Goal: Task Accomplishment & Management: Use online tool/utility

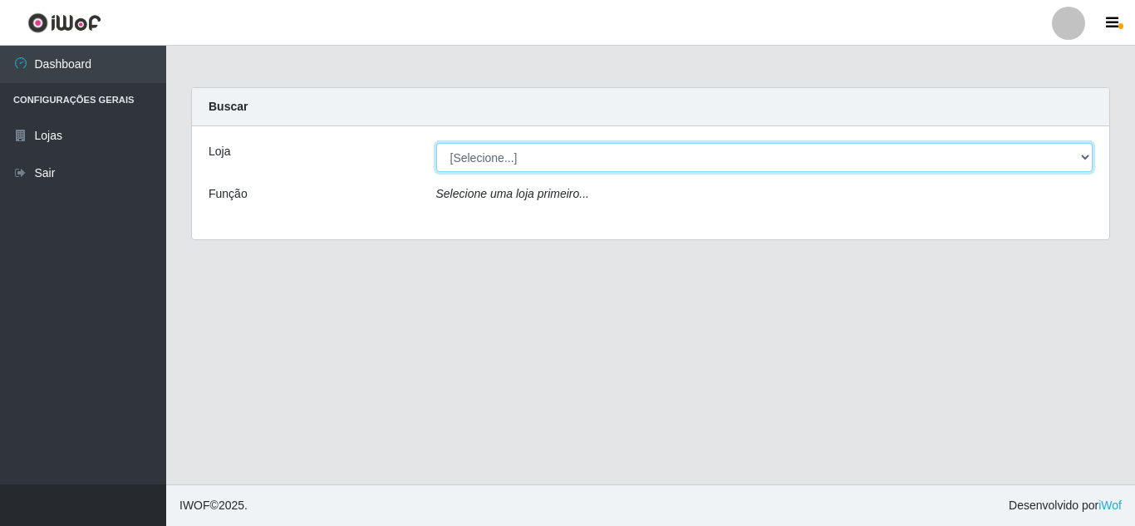
drag, startPoint x: 515, startPoint y: 150, endPoint x: 508, endPoint y: 155, distance: 9.0
click at [514, 151] on select "[Selecione...] Leite Clan - [GEOGRAPHIC_DATA]" at bounding box center [764, 157] width 657 height 29
select select "498"
click at [436, 143] on select "[Selecione...] Leite Clan - [GEOGRAPHIC_DATA]" at bounding box center [764, 157] width 657 height 29
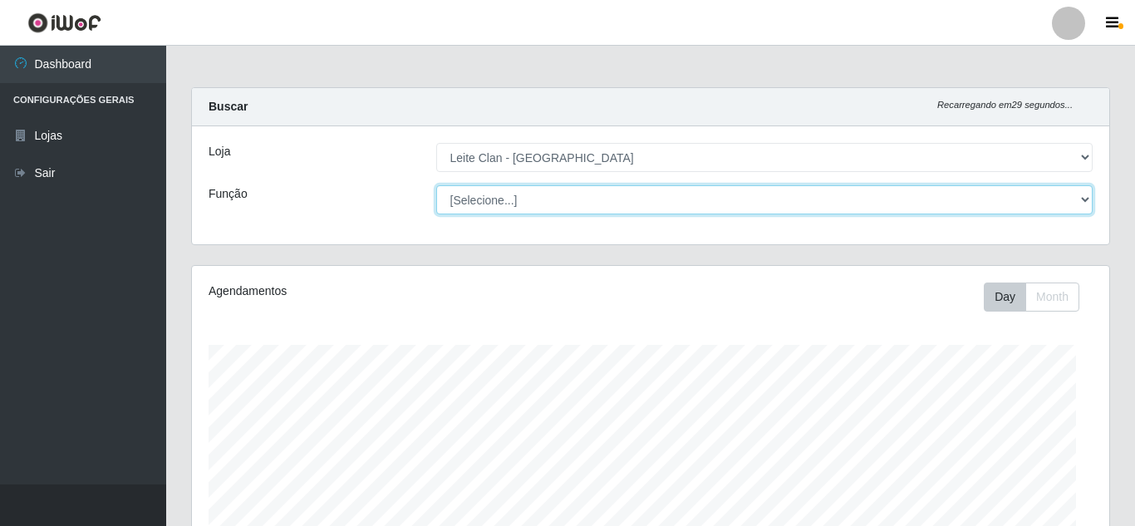
drag, startPoint x: 493, startPoint y: 207, endPoint x: 493, endPoint y: 196, distance: 10.8
click at [493, 196] on select "[Selecione...] Auxiliar de Depósito Carregador e Descarregador de Caminhão ++" at bounding box center [764, 199] width 657 height 29
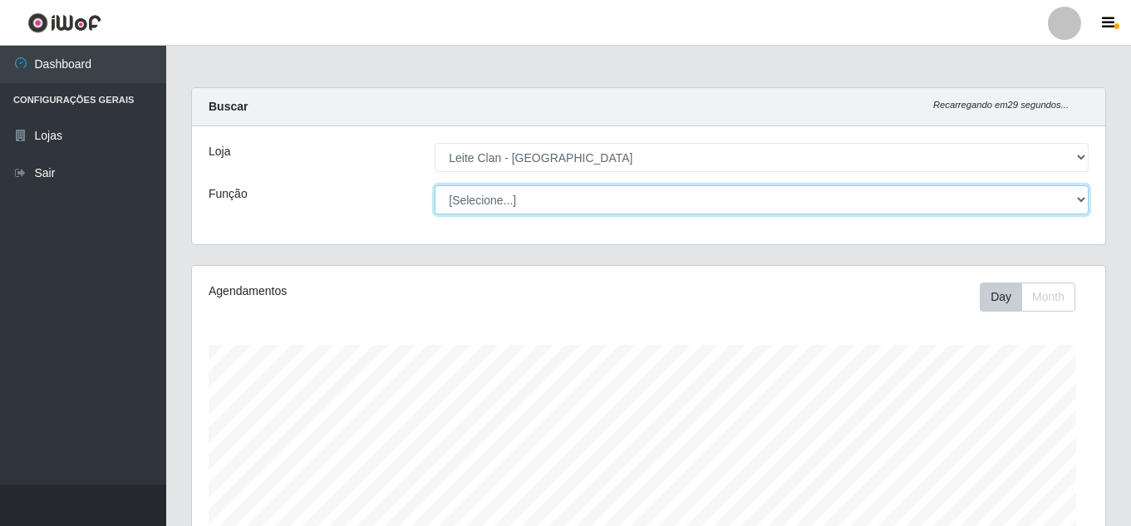
scroll to position [345, 913]
select select "106"
click at [435, 185] on select "[Selecione...] Auxiliar de Depósito Carregador e Descarregador de Caminhão ++" at bounding box center [762, 199] width 654 height 29
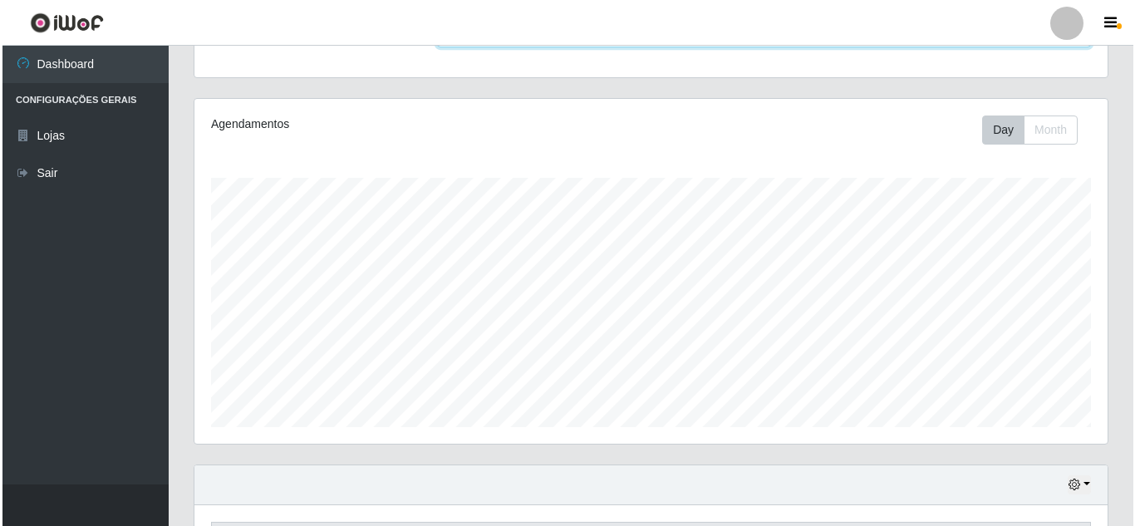
scroll to position [332, 0]
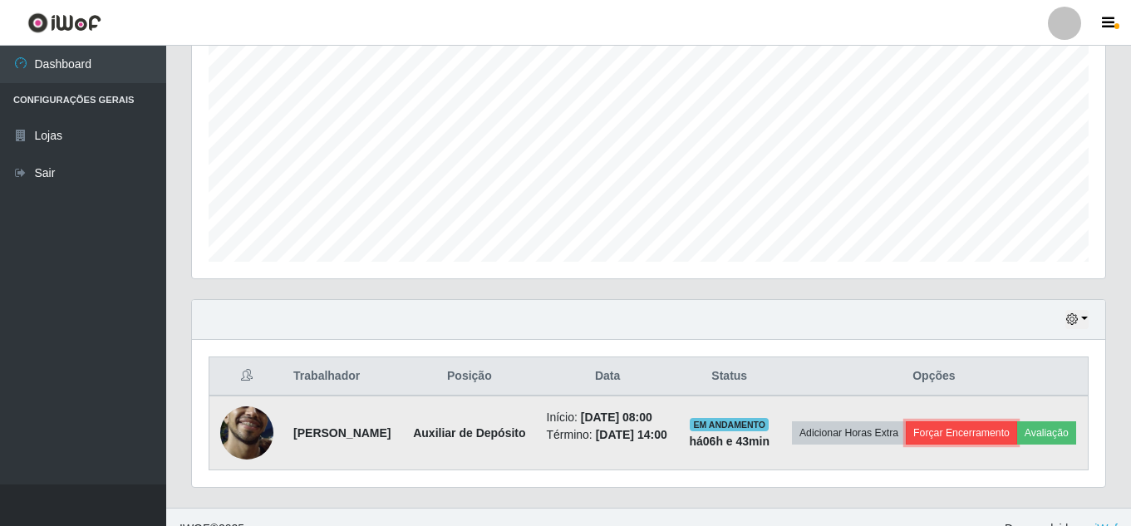
click at [1017, 433] on button "Forçar Encerramento" at bounding box center [961, 432] width 111 height 23
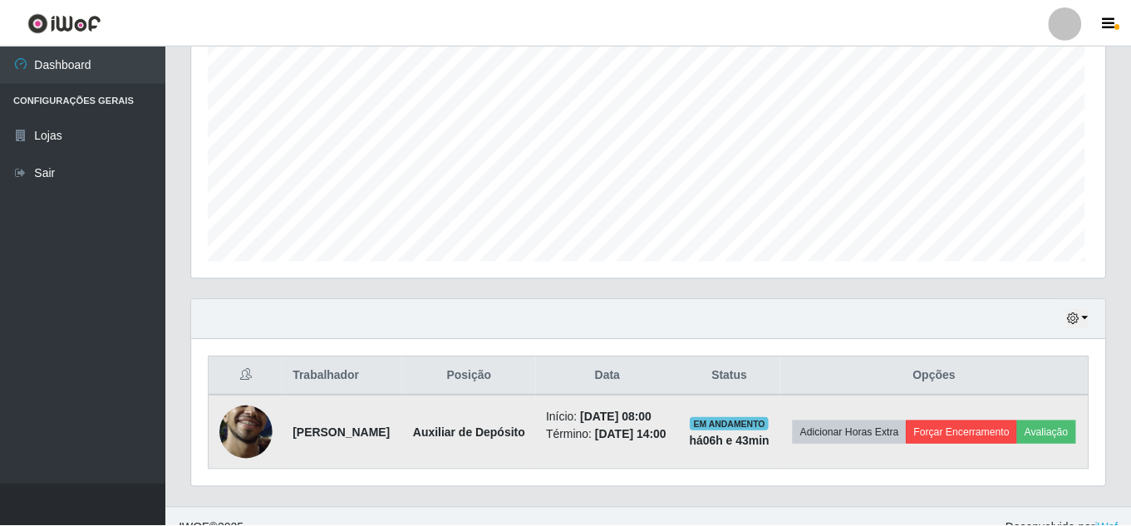
scroll to position [345, 905]
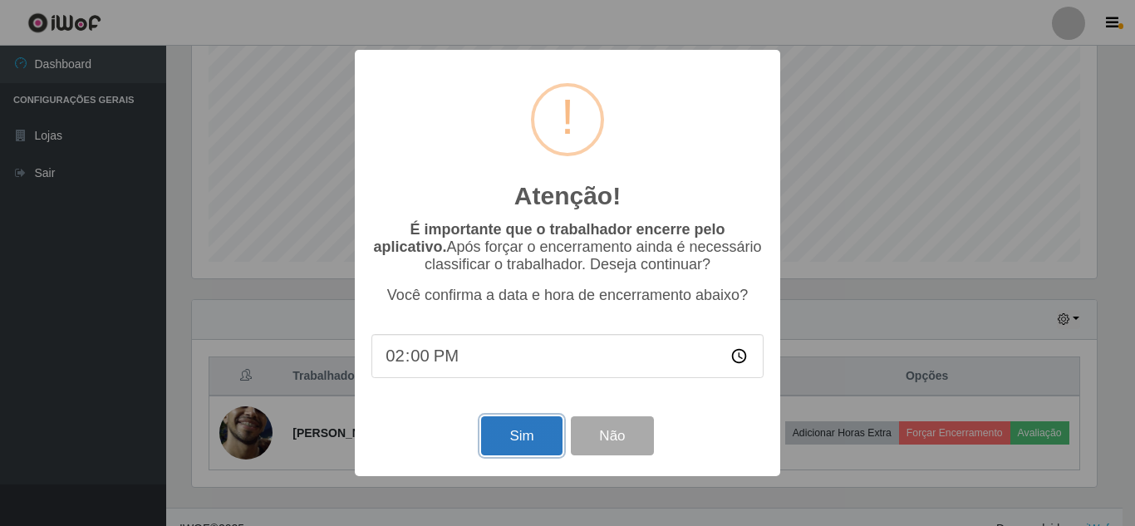
click at [526, 433] on button "Sim" at bounding box center [521, 435] width 81 height 39
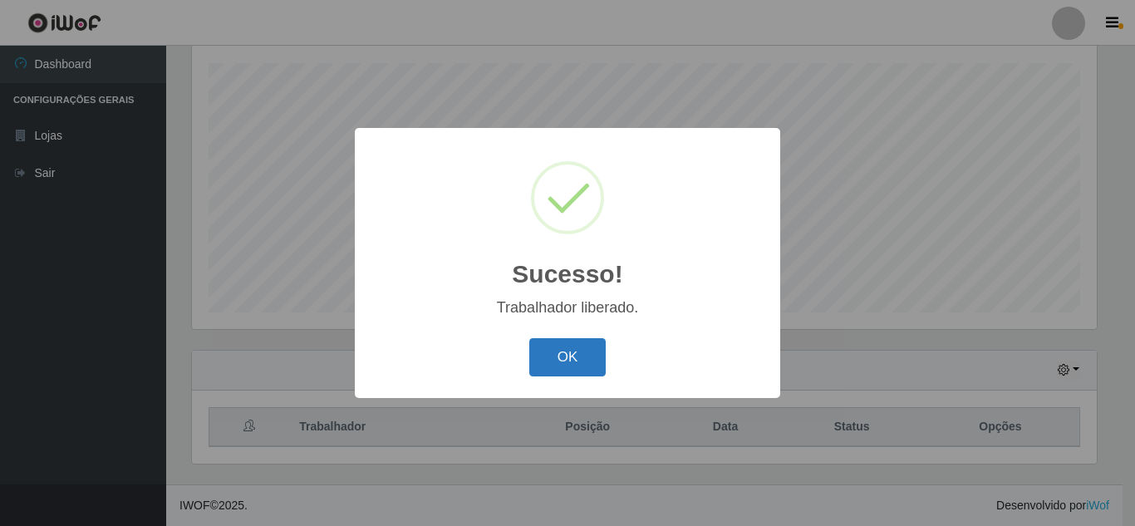
click at [566, 348] on button "OK" at bounding box center [567, 357] width 77 height 39
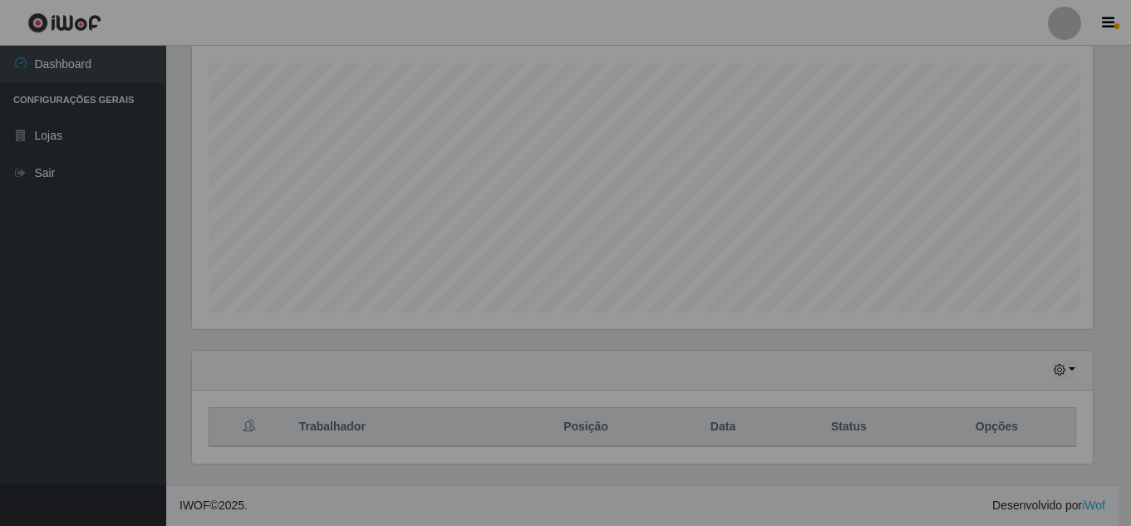
scroll to position [345, 913]
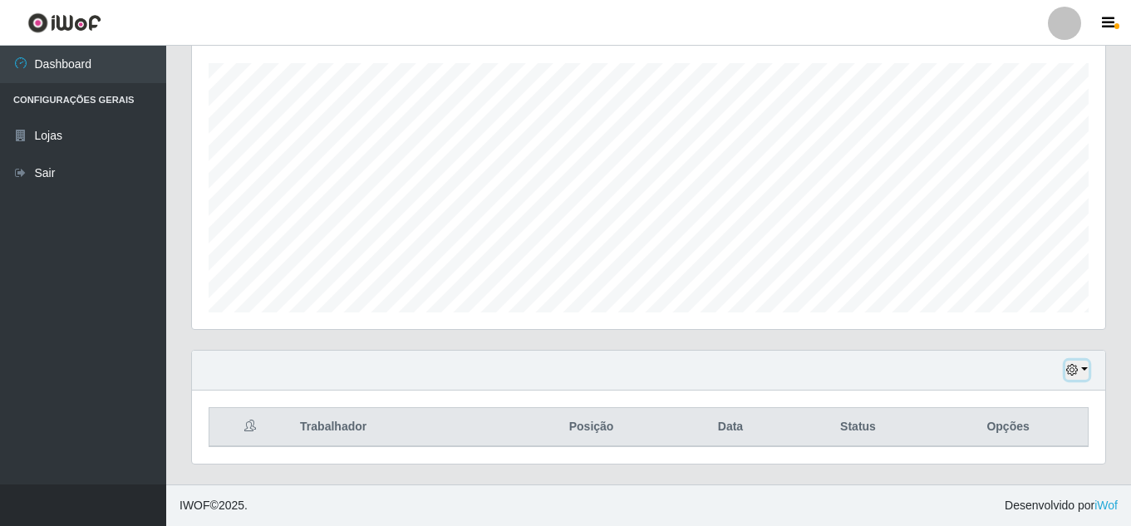
click at [1080, 373] on button "button" at bounding box center [1077, 370] width 23 height 19
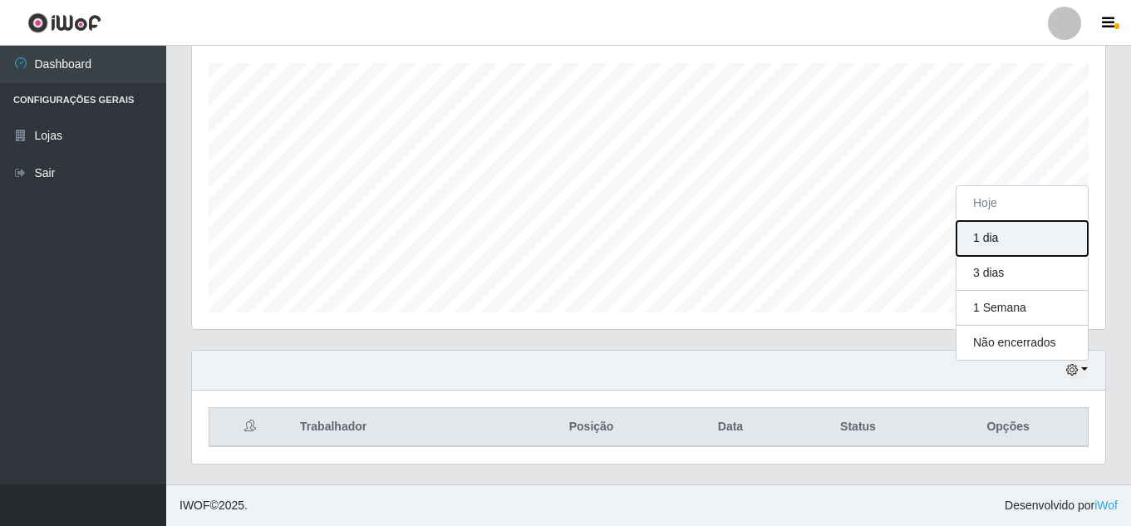
click at [969, 234] on button "1 dia" at bounding box center [1022, 238] width 131 height 35
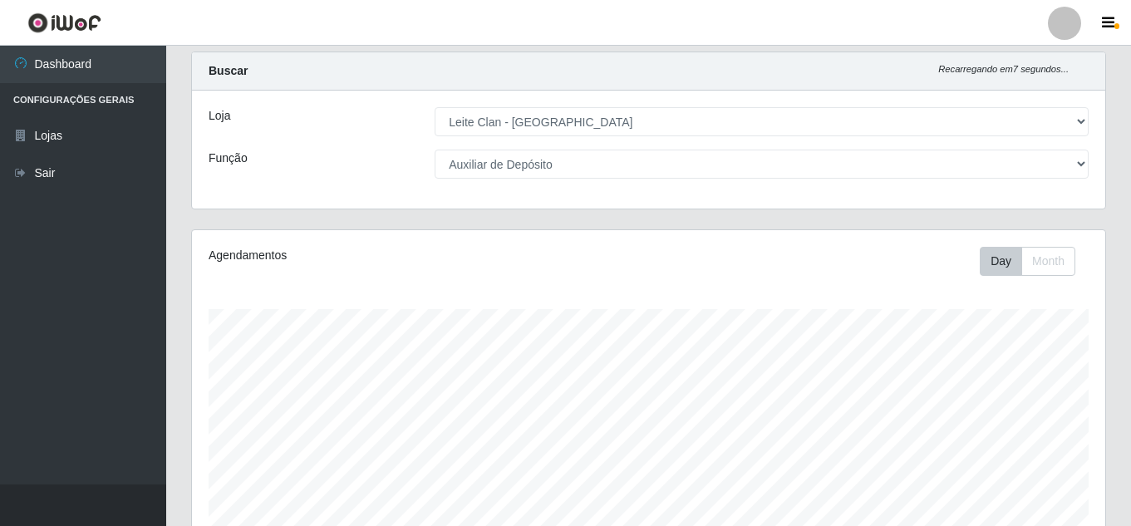
scroll to position [0, 0]
